Goal: Information Seeking & Learning: Learn about a topic

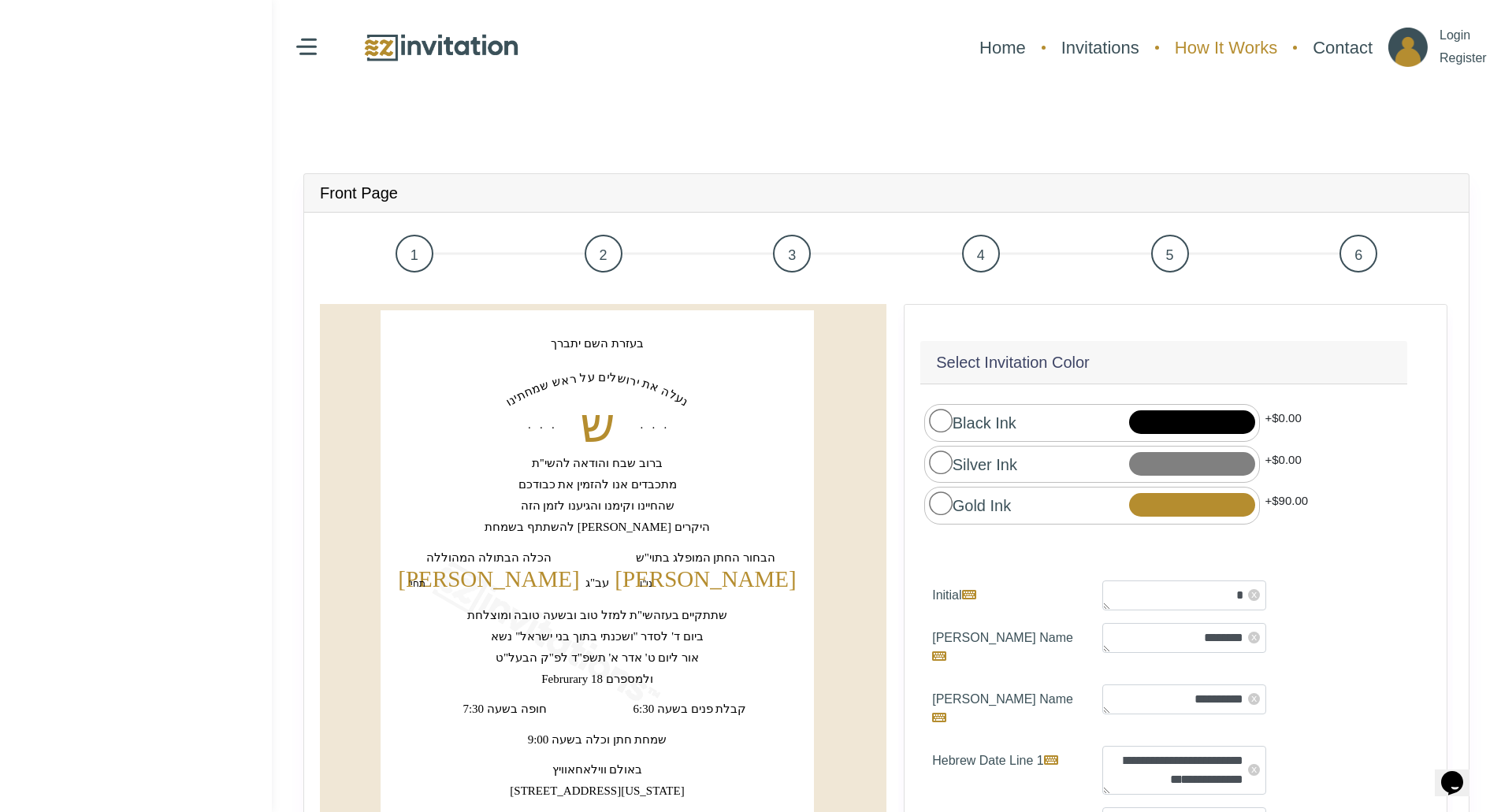
click at [1239, 43] on link "How It Works" at bounding box center [1226, 47] width 118 height 42
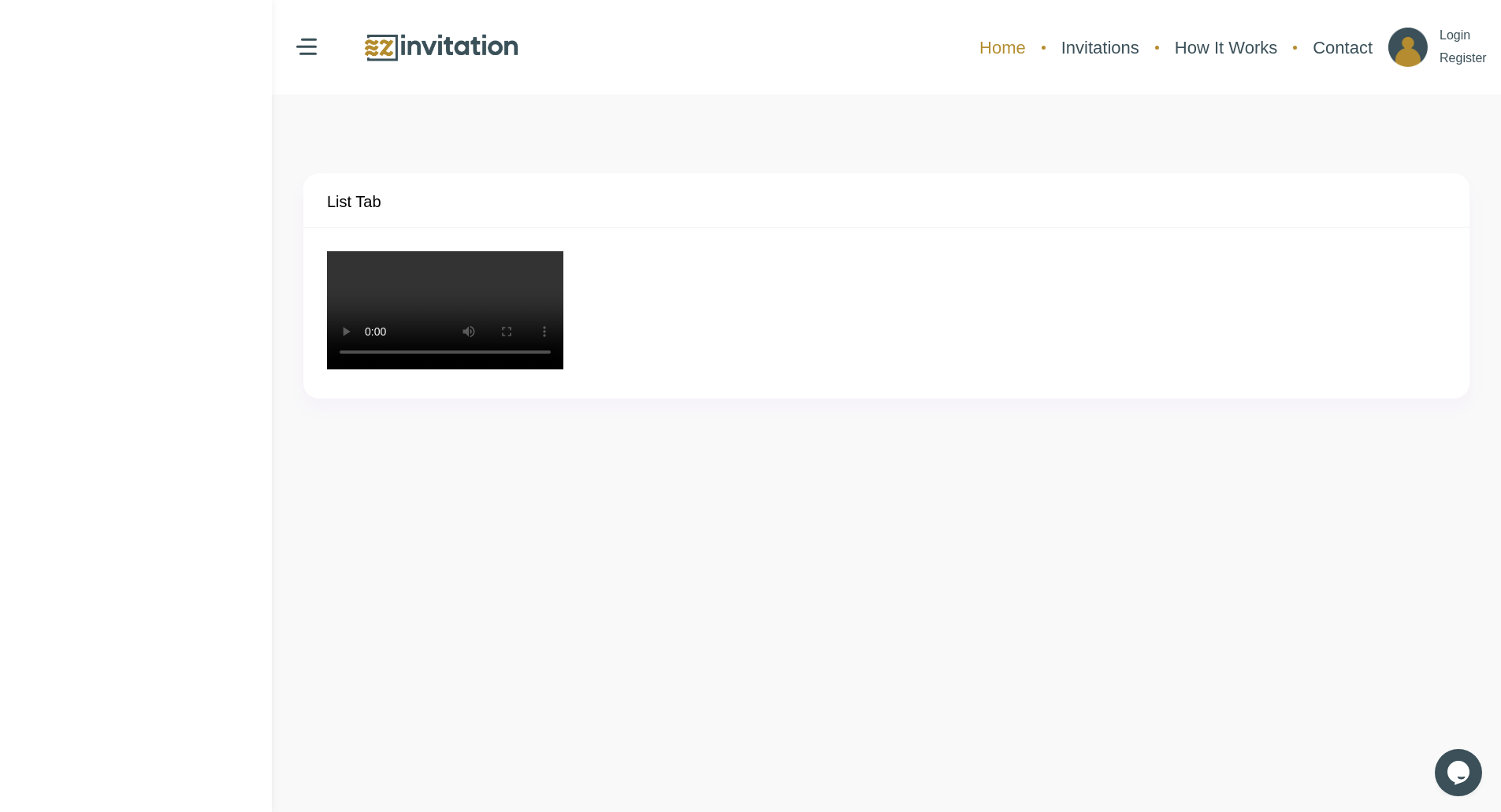
click at [1006, 56] on link "Home" at bounding box center [1002, 47] width 62 height 42
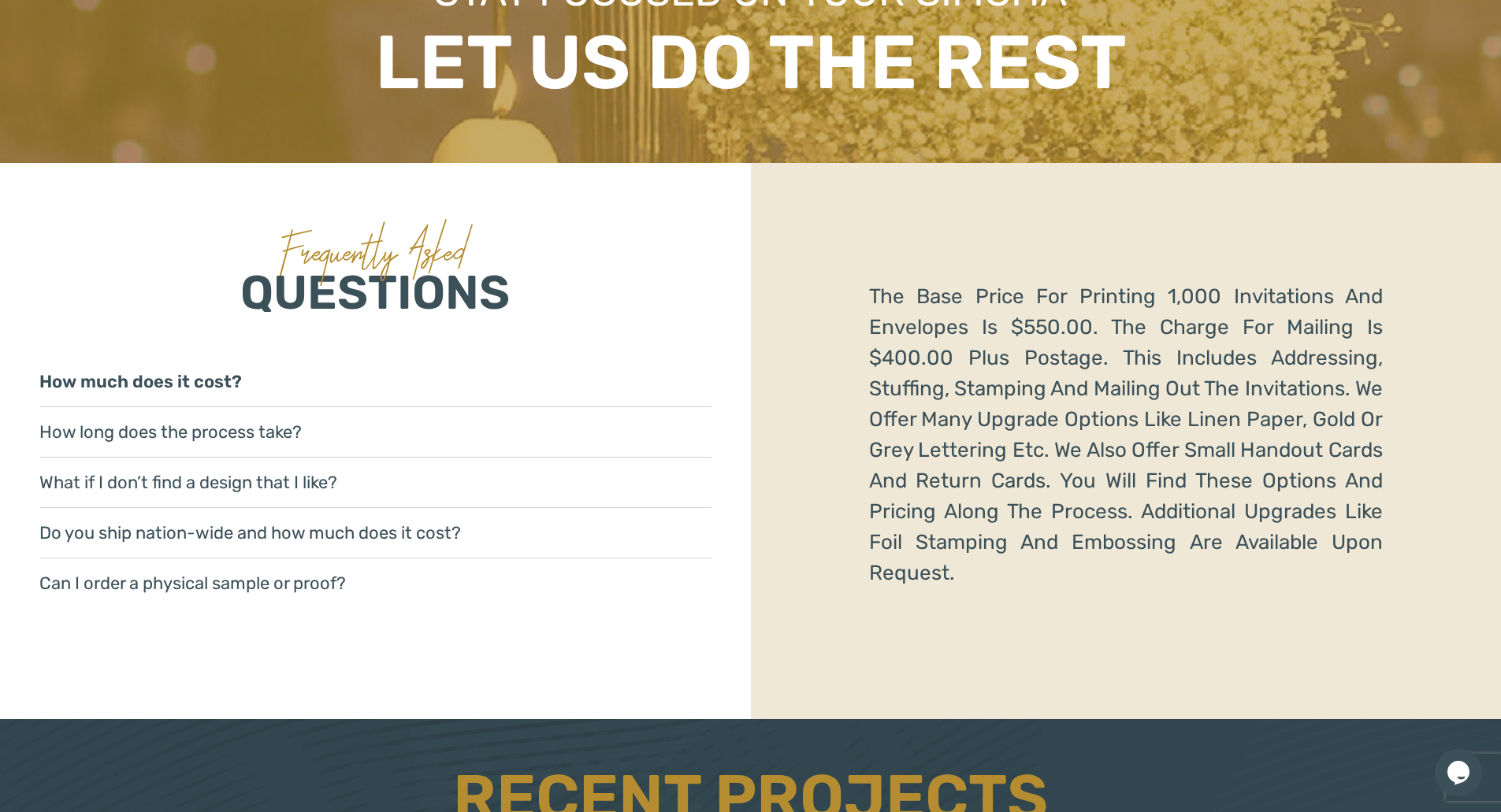
scroll to position [2284, 0]
click at [451, 535] on link "Do you ship nation-wide and how much does it cost?" at bounding box center [375, 532] width 672 height 50
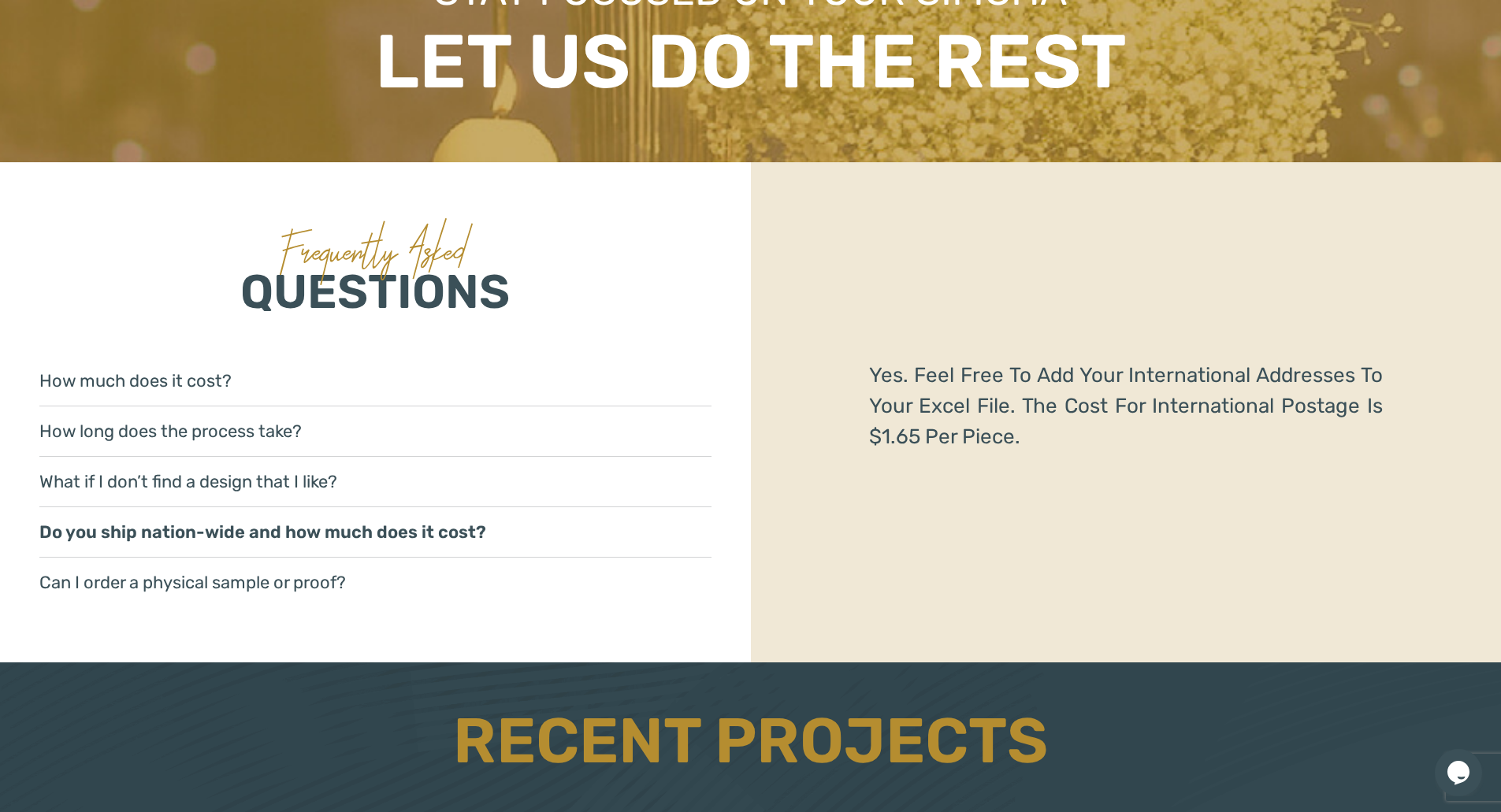
click at [432, 465] on link "What if I don’t find a design that I like?" at bounding box center [375, 481] width 672 height 50
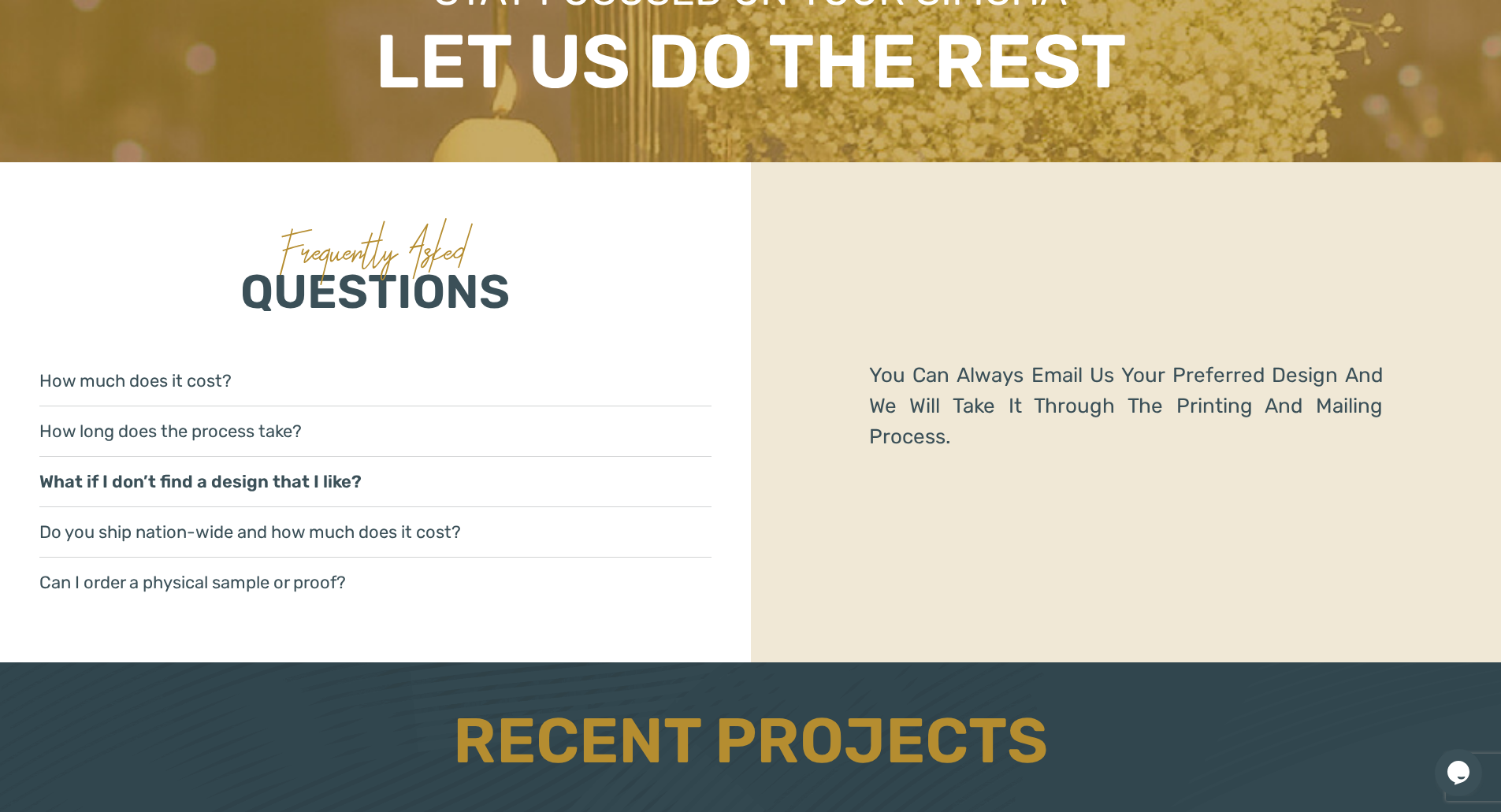
click at [419, 423] on link "How long does the process take?" at bounding box center [375, 431] width 672 height 50
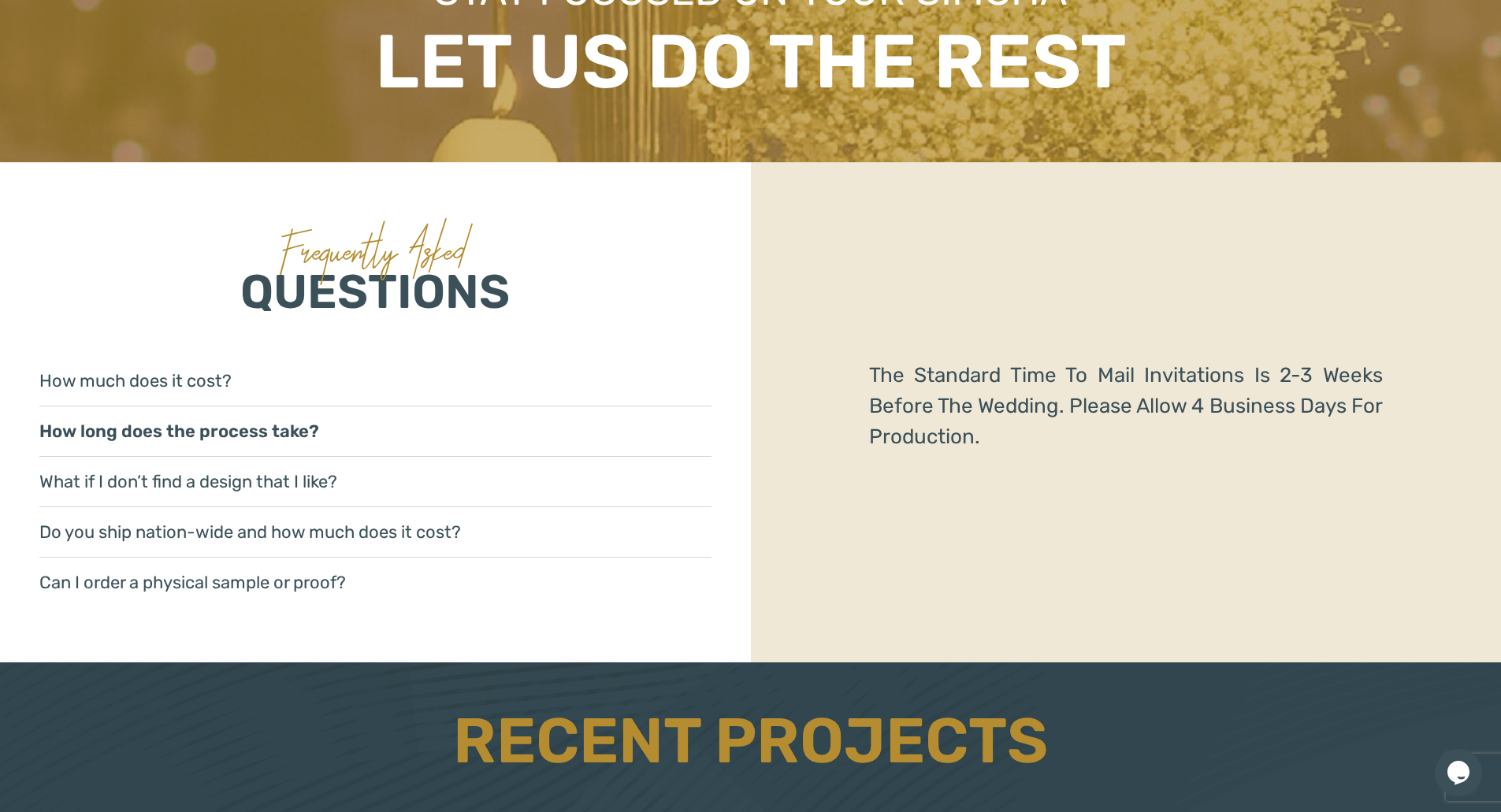
click at [407, 377] on link "How much does it cost?" at bounding box center [375, 381] width 672 height 50
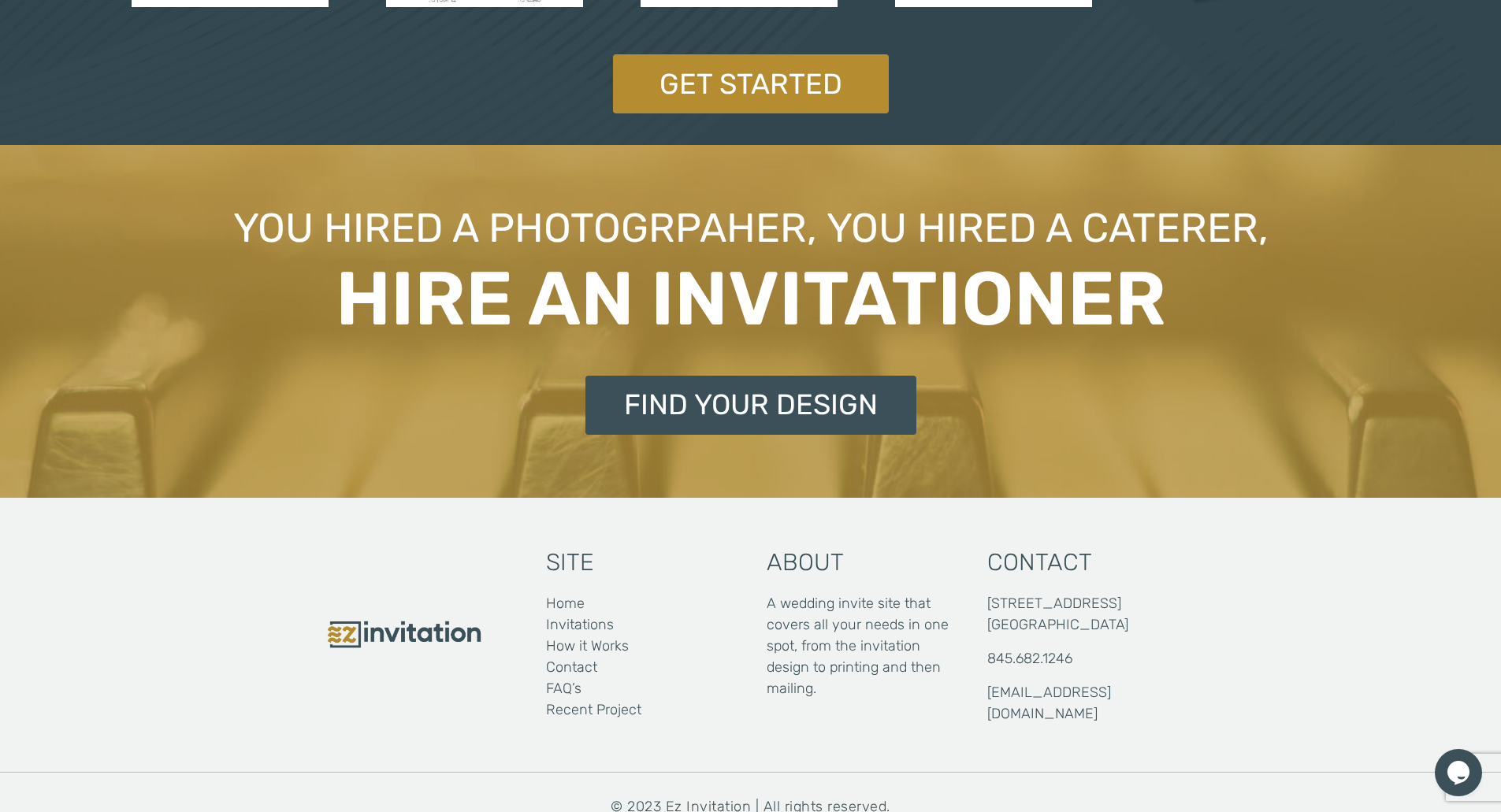
scroll to position [3443, 0]
